Goal: Find specific page/section: Find specific page/section

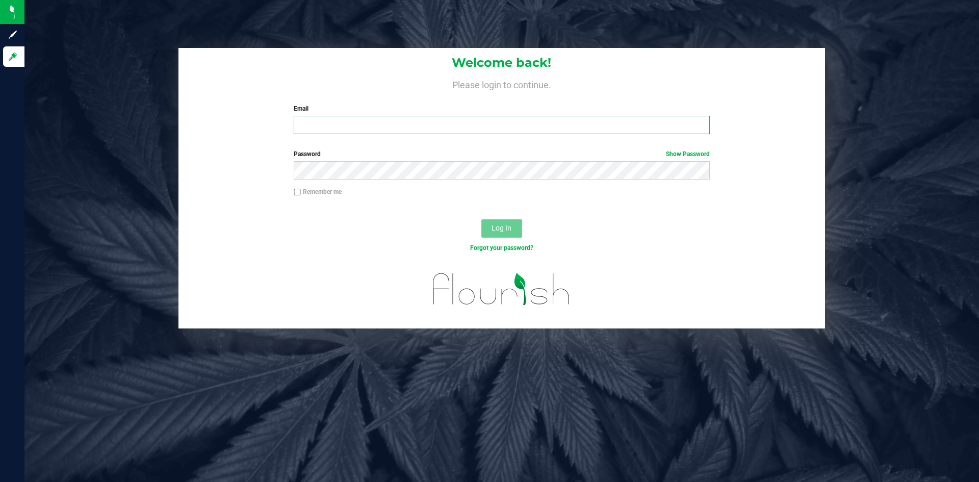
type input "[EMAIL_ADDRESS][DOMAIN_NAME]"
click at [511, 230] on span "Log In" at bounding box center [502, 228] width 20 height 8
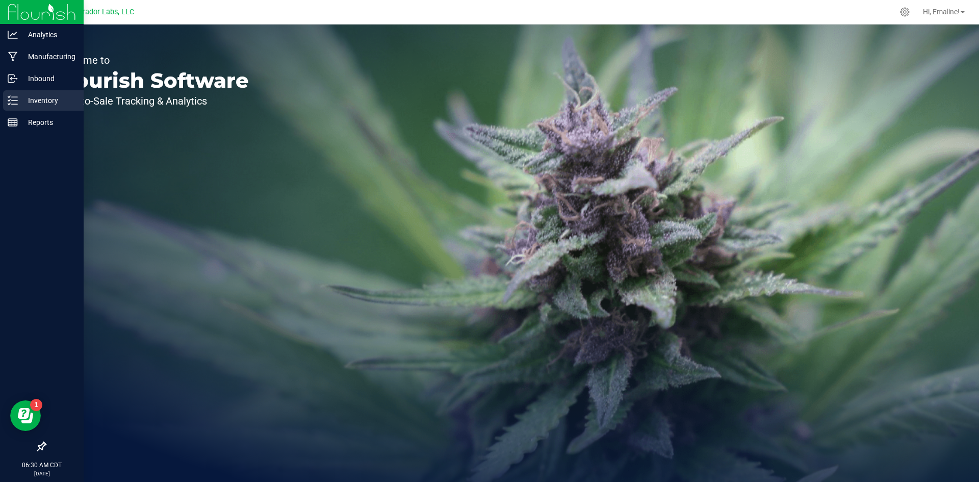
click at [31, 96] on p "Inventory" at bounding box center [48, 100] width 61 height 12
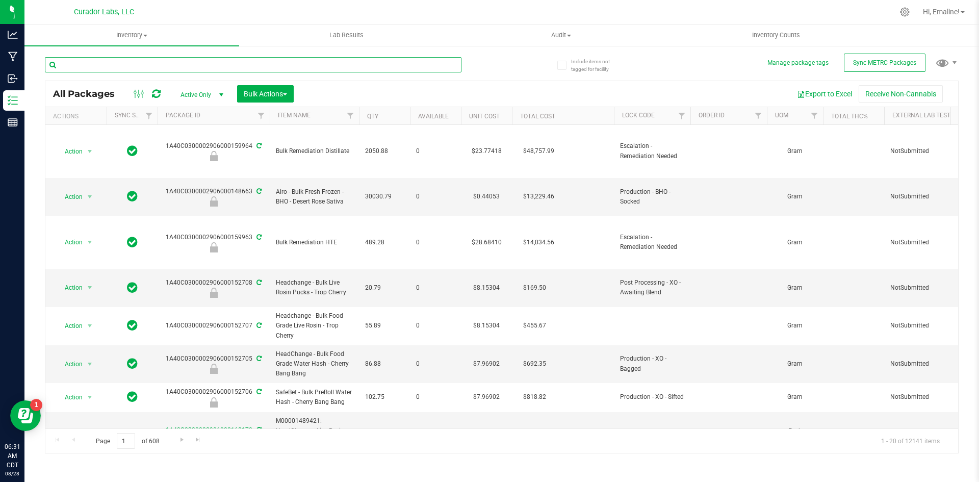
click at [267, 58] on input "text" at bounding box center [253, 64] width 417 height 15
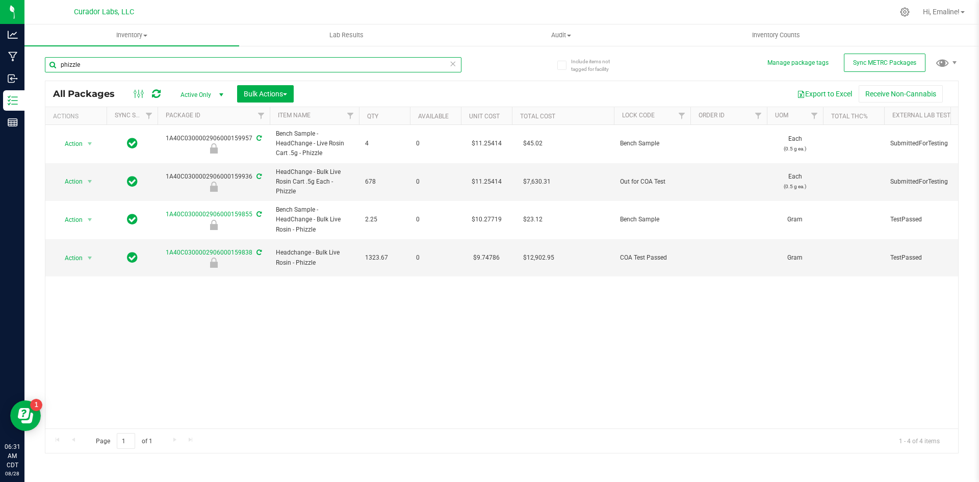
type input "phizzle"
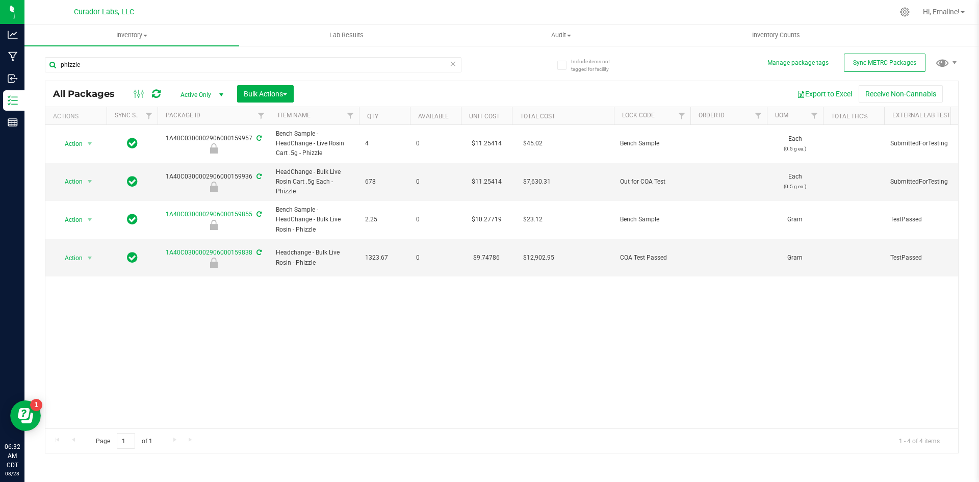
click at [299, 302] on div "Action Action Edit attributes Global inventory Locate package Package audit log…" at bounding box center [501, 276] width 913 height 303
